Goal: Information Seeking & Learning: Check status

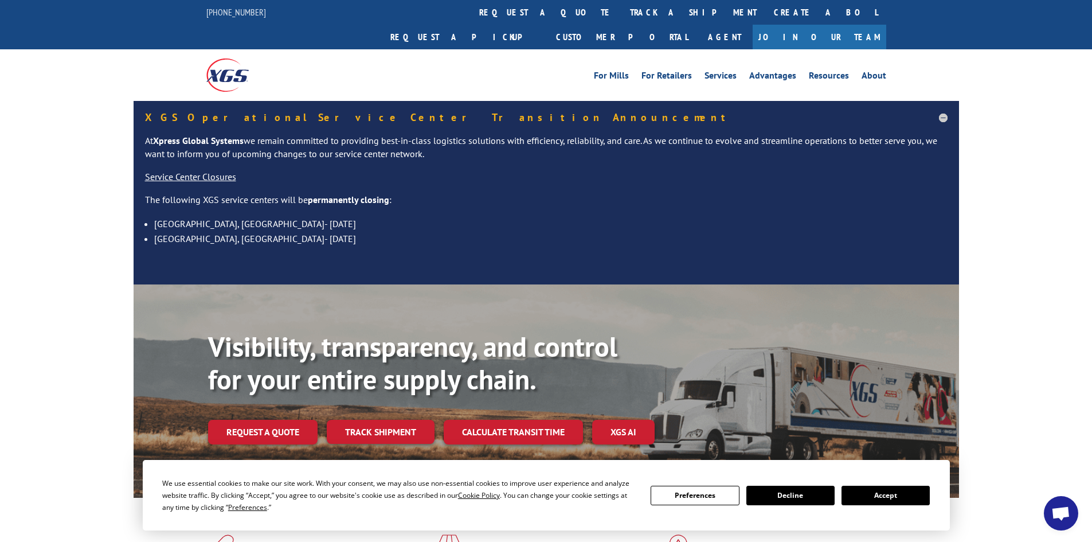
click at [621, 9] on link "track a shipment" at bounding box center [693, 12] width 144 height 25
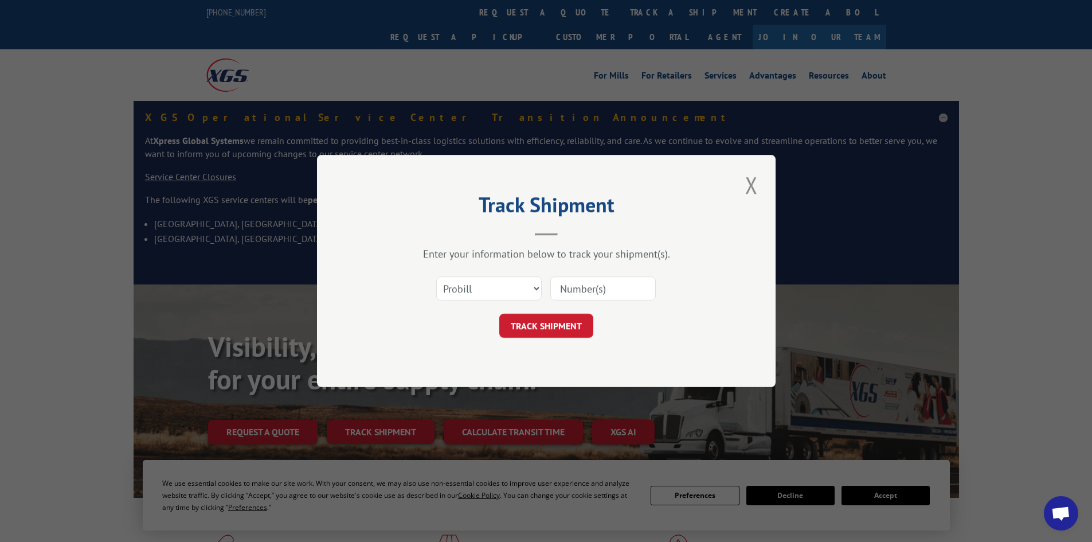
click at [574, 291] on input at bounding box center [602, 288] width 105 height 24
paste input "17059401"
type input "17059401"
click at [554, 326] on button "TRACK SHIPMENT" at bounding box center [546, 326] width 94 height 24
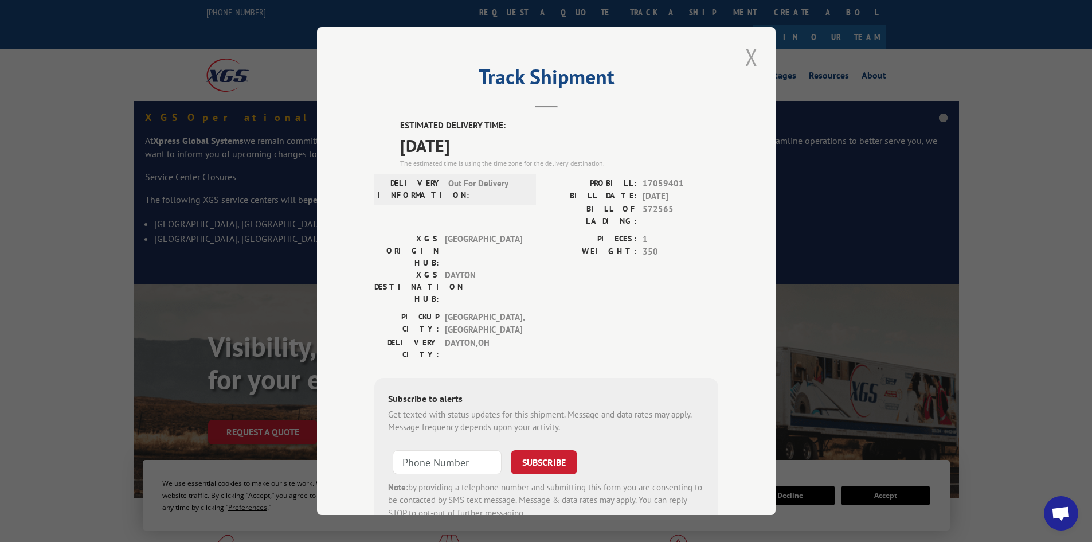
drag, startPoint x: 745, startPoint y: 60, endPoint x: 961, endPoint y: 1, distance: 224.0
click at [745, 59] on button "Close modal" at bounding box center [751, 57] width 19 height 32
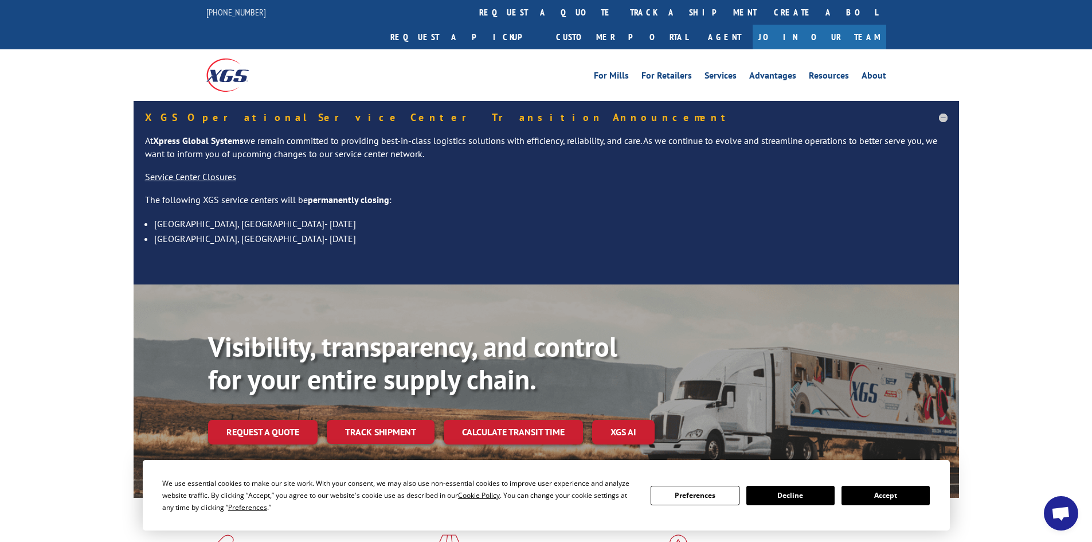
click at [621, 14] on link "track a shipment" at bounding box center [693, 12] width 144 height 25
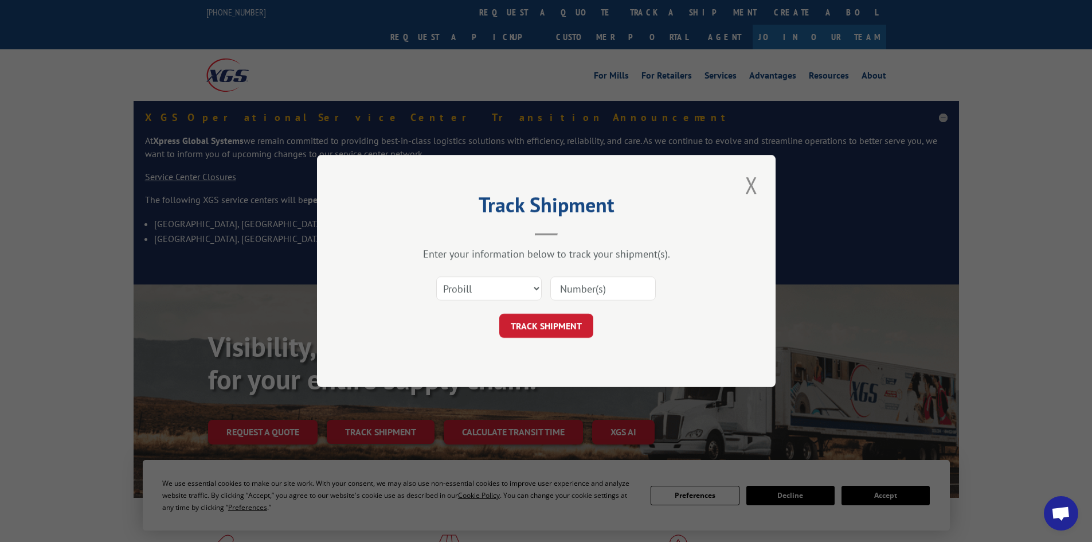
click at [623, 296] on input at bounding box center [602, 288] width 105 height 24
paste input "17059400"
type input "17059400"
drag, startPoint x: 572, startPoint y: 328, endPoint x: 576, endPoint y: 323, distance: 7.0
click at [572, 327] on button "TRACK SHIPMENT" at bounding box center [546, 326] width 94 height 24
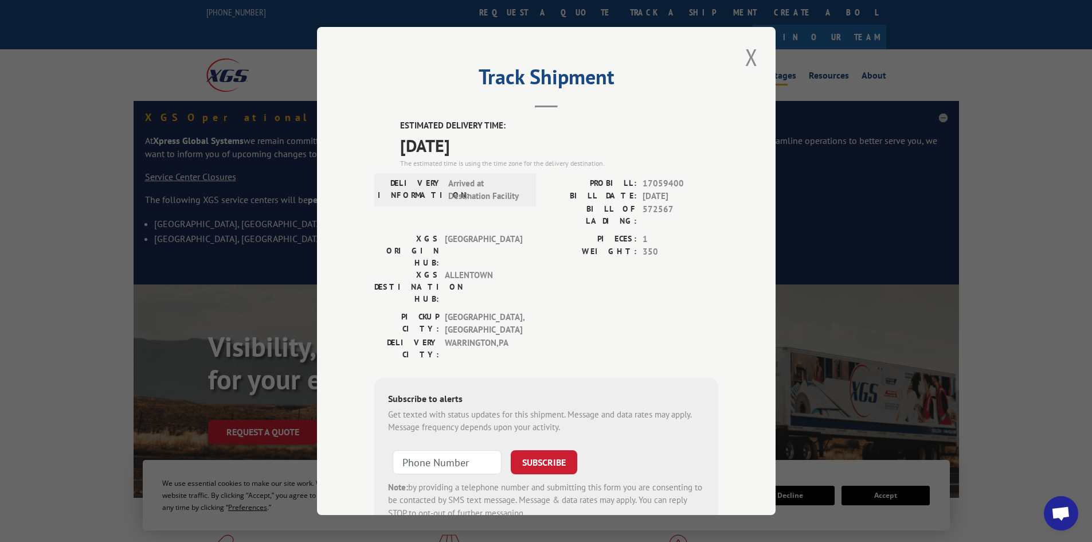
click at [750, 58] on button "Close modal" at bounding box center [751, 57] width 19 height 32
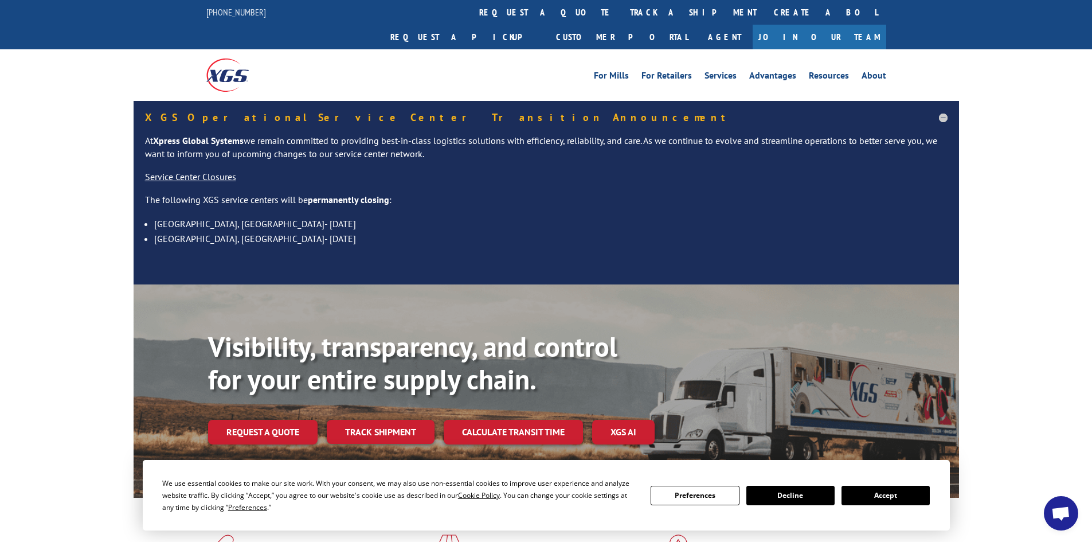
click at [621, 11] on link "track a shipment" at bounding box center [693, 12] width 144 height 25
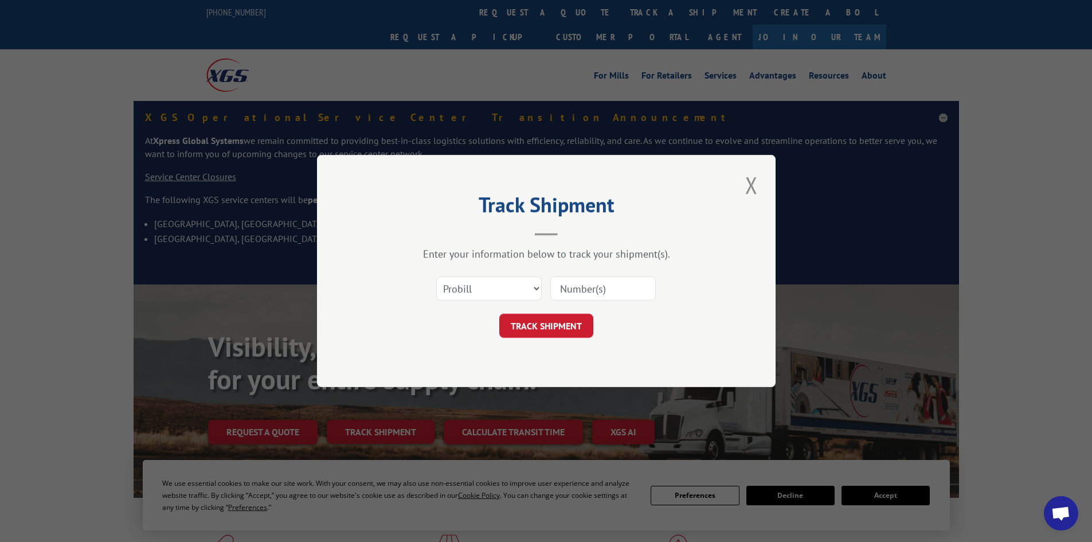
click at [609, 288] on input at bounding box center [602, 288] width 105 height 24
paste input "17103000"
type input "17103000"
click at [568, 318] on button "TRACK SHIPMENT" at bounding box center [546, 326] width 94 height 24
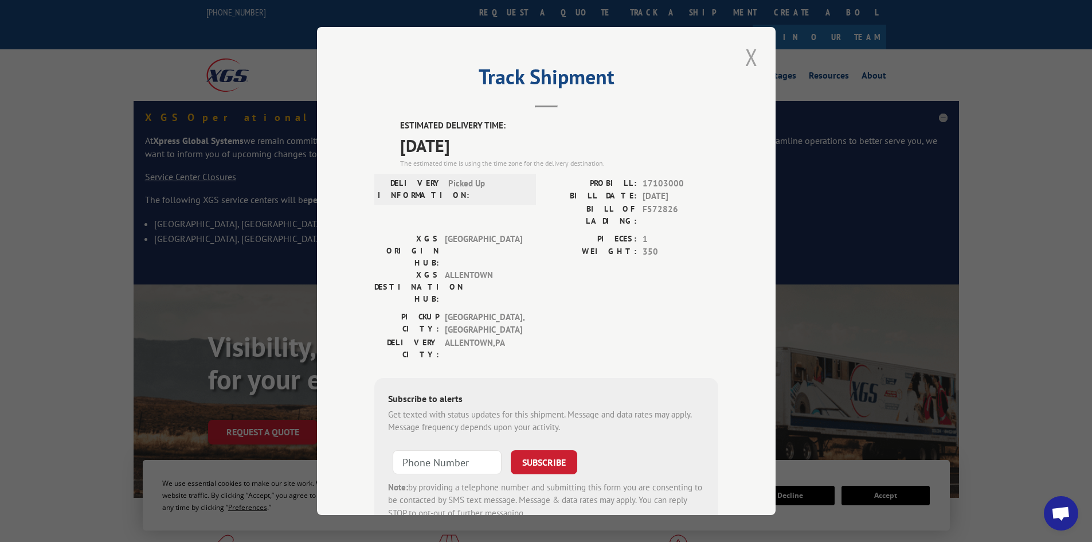
click at [744, 56] on button "Close modal" at bounding box center [751, 57] width 19 height 32
